Goal: Browse casually

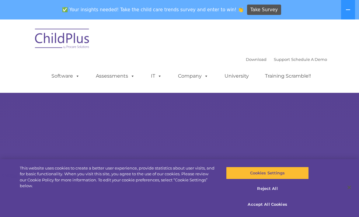
select select "MEDIUM"
click at [347, 139] on rs-arrow at bounding box center [349, 138] width 12 height 12
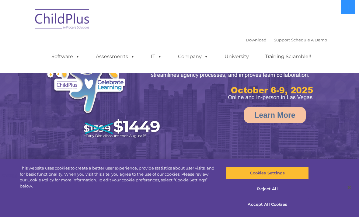
select select "MEDIUM"
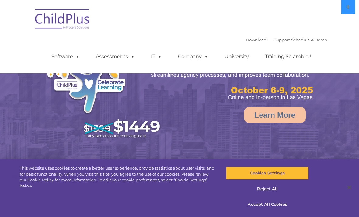
select select "MEDIUM"
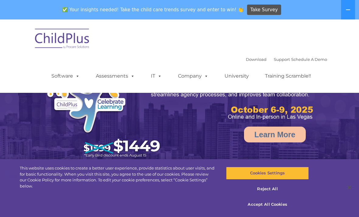
select select "MEDIUM"
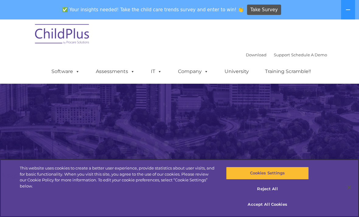
scroll to position [81, 0]
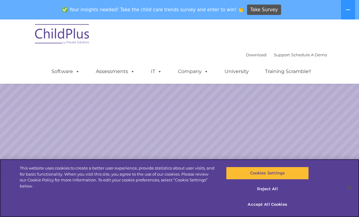
click at [274, 204] on button "Accept All Cookies" at bounding box center [267, 204] width 82 height 13
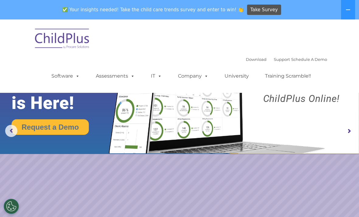
scroll to position [14, 0]
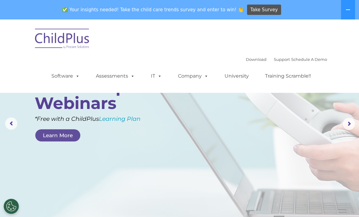
click at [345, 13] on button at bounding box center [348, 9] width 14 height 19
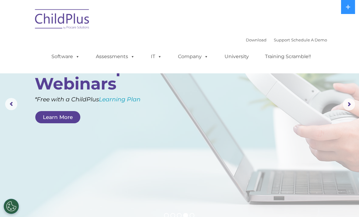
click at [349, 6] on icon at bounding box center [347, 7] width 5 height 5
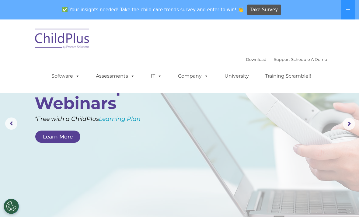
click at [349, 9] on icon at bounding box center [347, 9] width 5 height 5
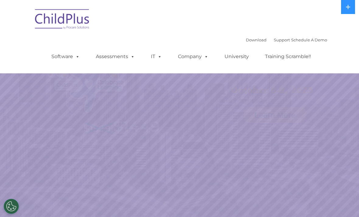
select select "MEDIUM"
